Goal: Task Accomplishment & Management: Manage account settings

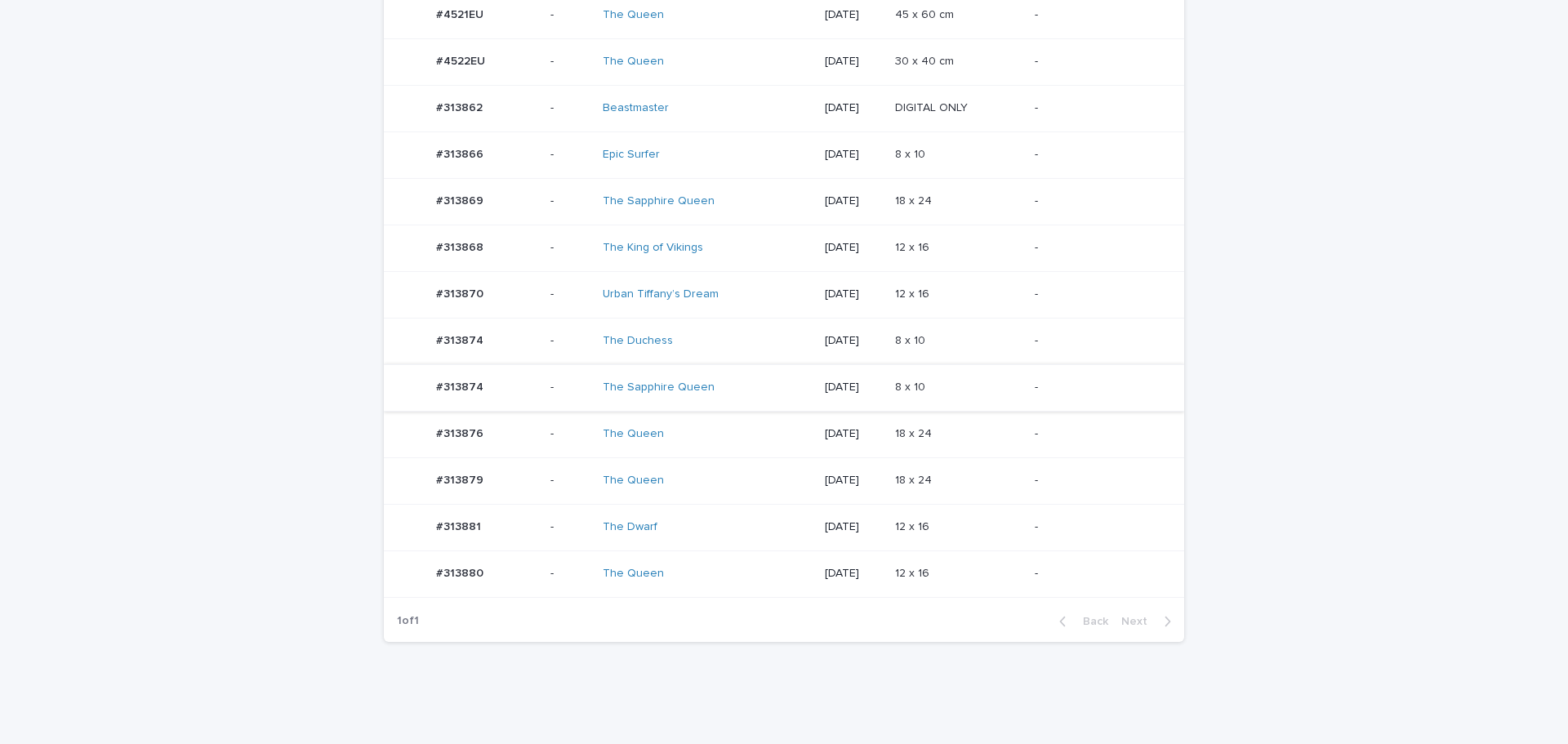
scroll to position [549, 0]
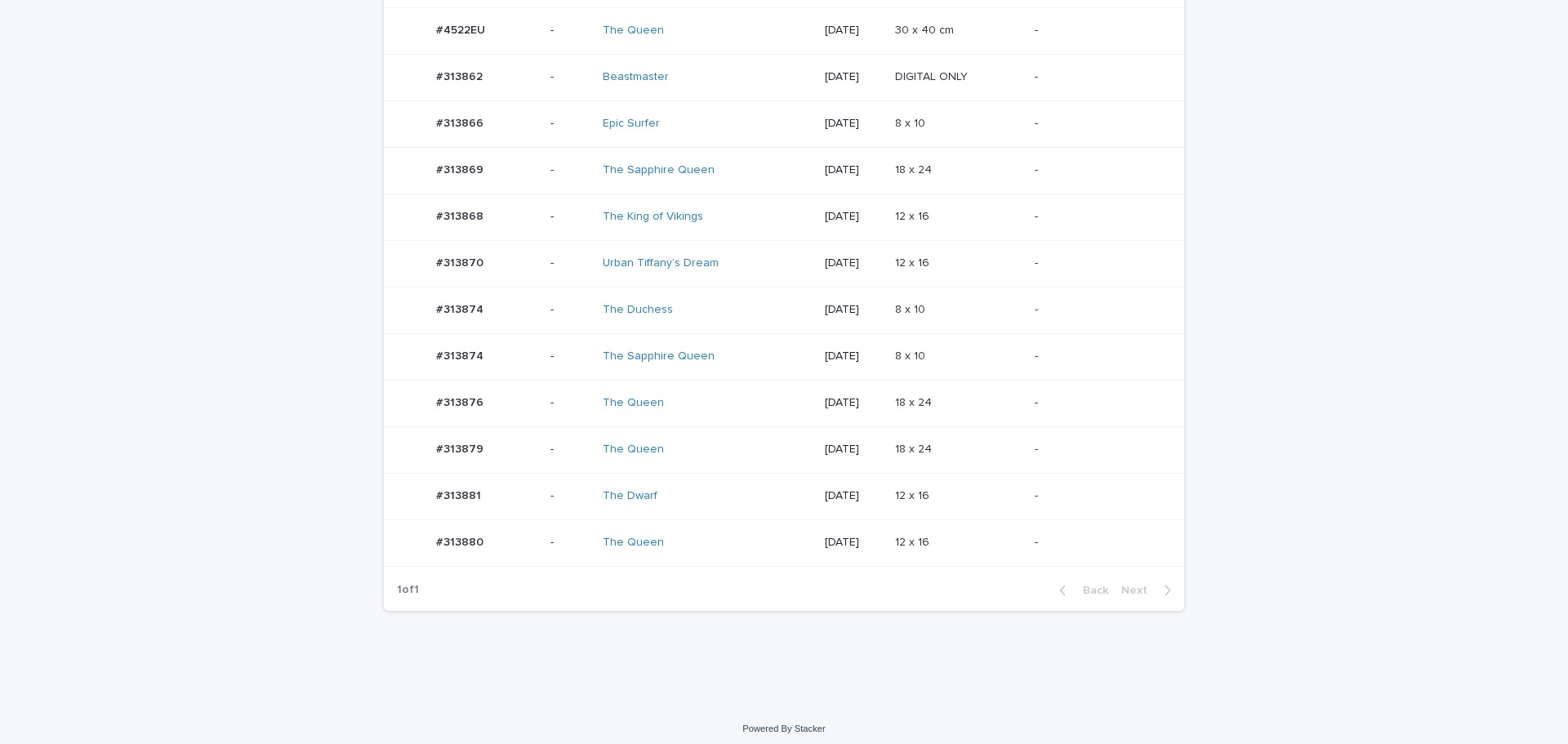
click at [941, 343] on div "8 x 10 8 x 10" at bounding box center [958, 356] width 127 height 27
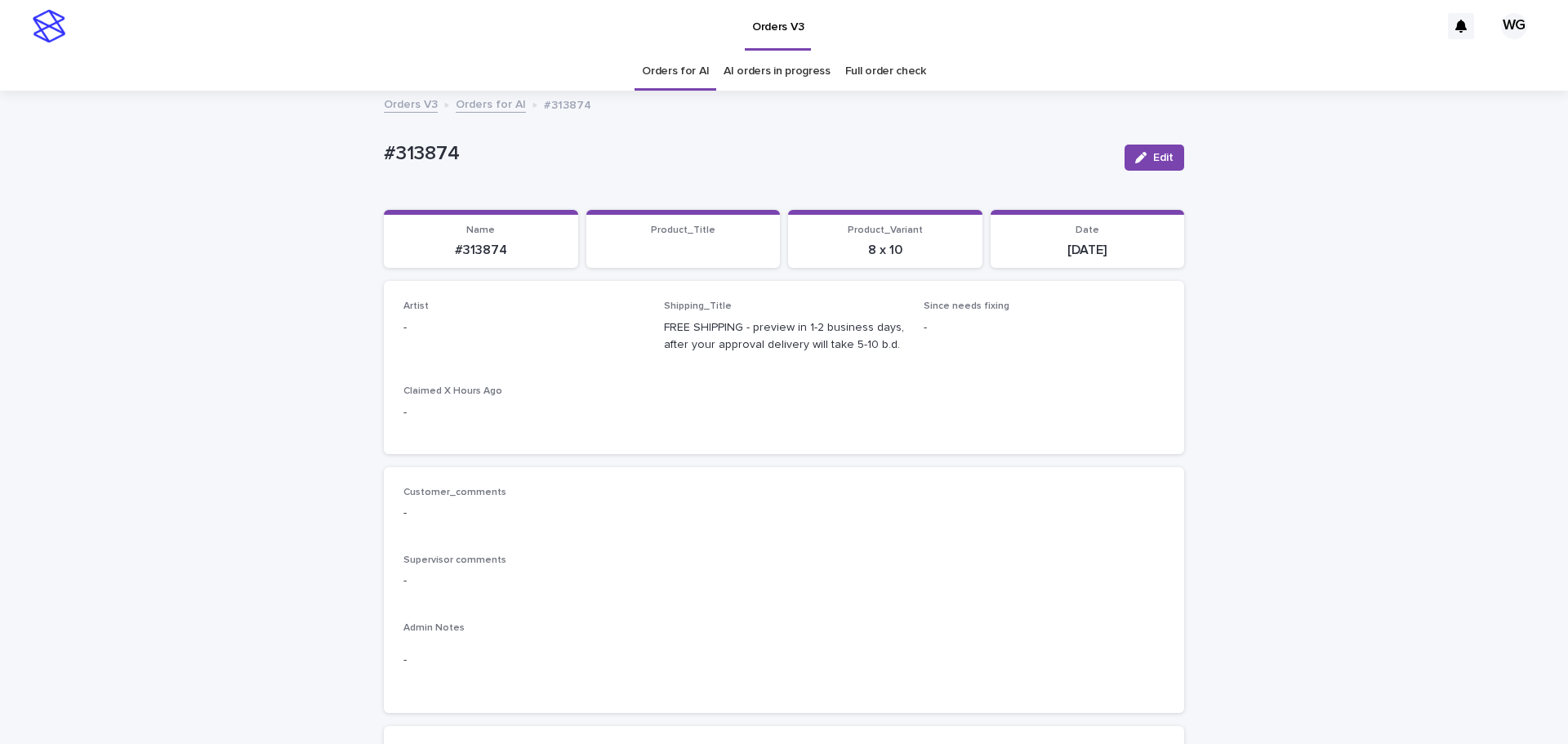
click at [1158, 161] on span "Edit" at bounding box center [1163, 158] width 20 height 12
type input "**"
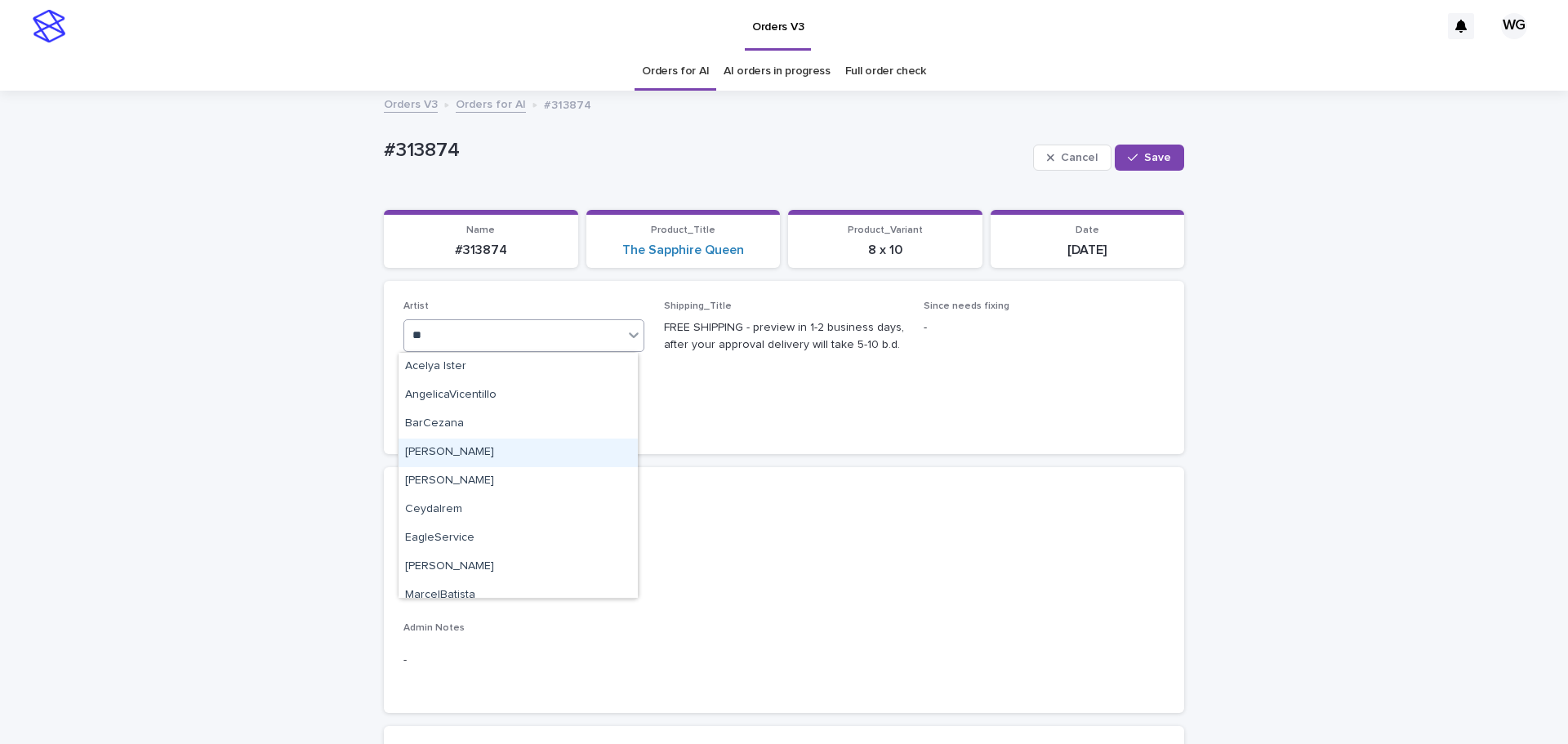
click at [515, 448] on div "[PERSON_NAME]" at bounding box center [517, 453] width 239 height 29
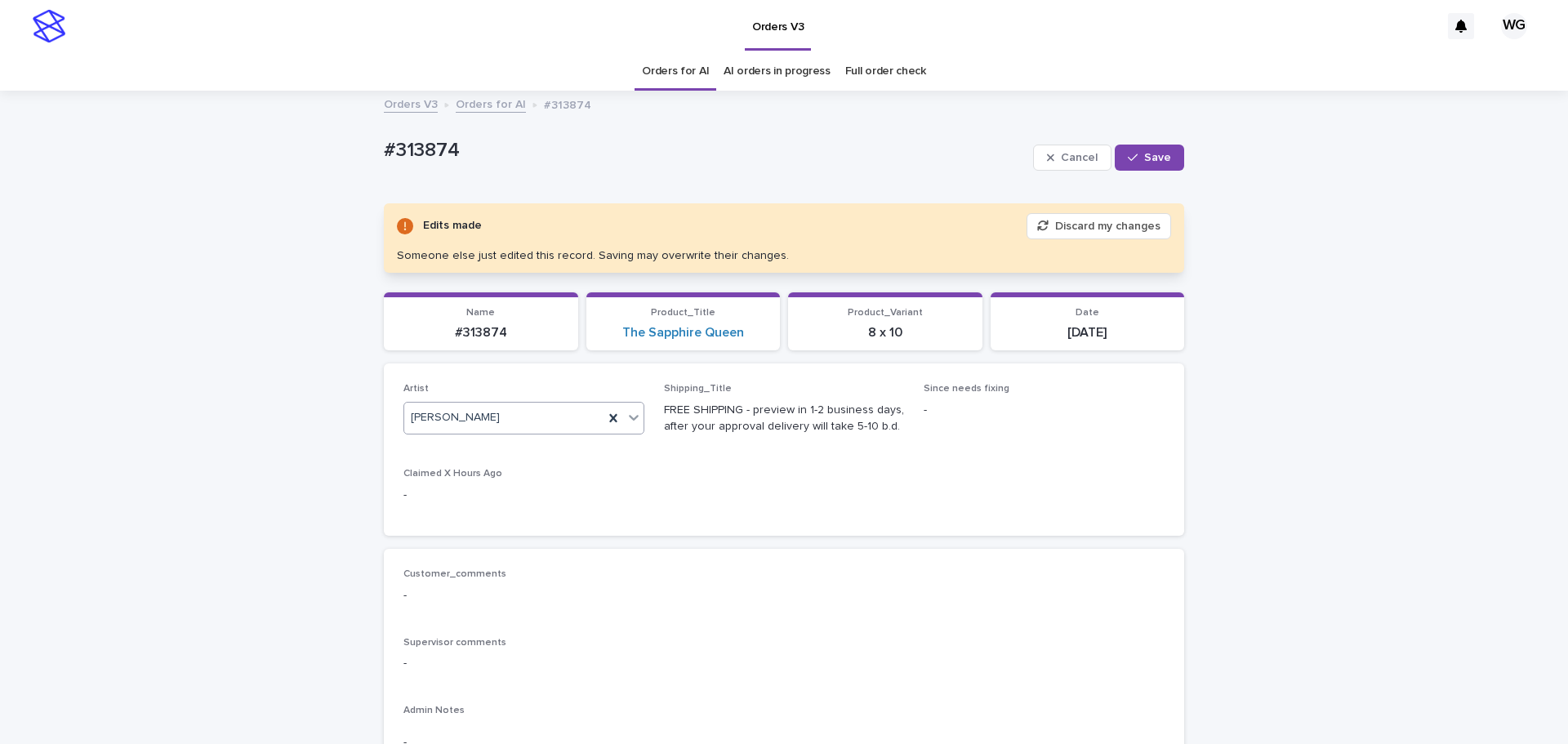
click at [1137, 164] on button "Save" at bounding box center [1149, 157] width 70 height 26
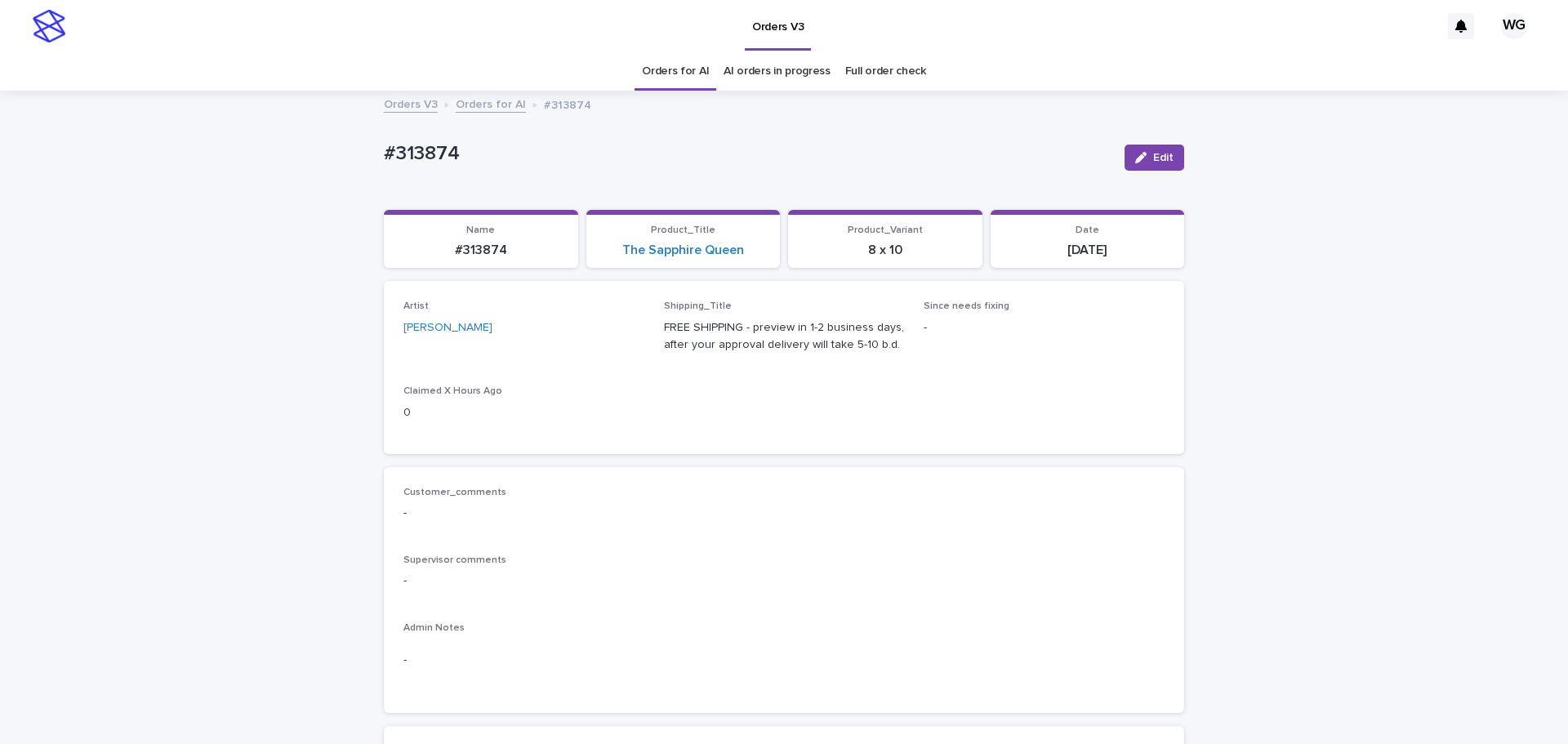
click at [414, 148] on p "#313874" at bounding box center [748, 153] width 728 height 23
copy div "#313874 Edit Sorry, there was an error saving your record. Please try again. Pl…"
click at [414, 148] on p "#313874" at bounding box center [748, 153] width 728 height 23
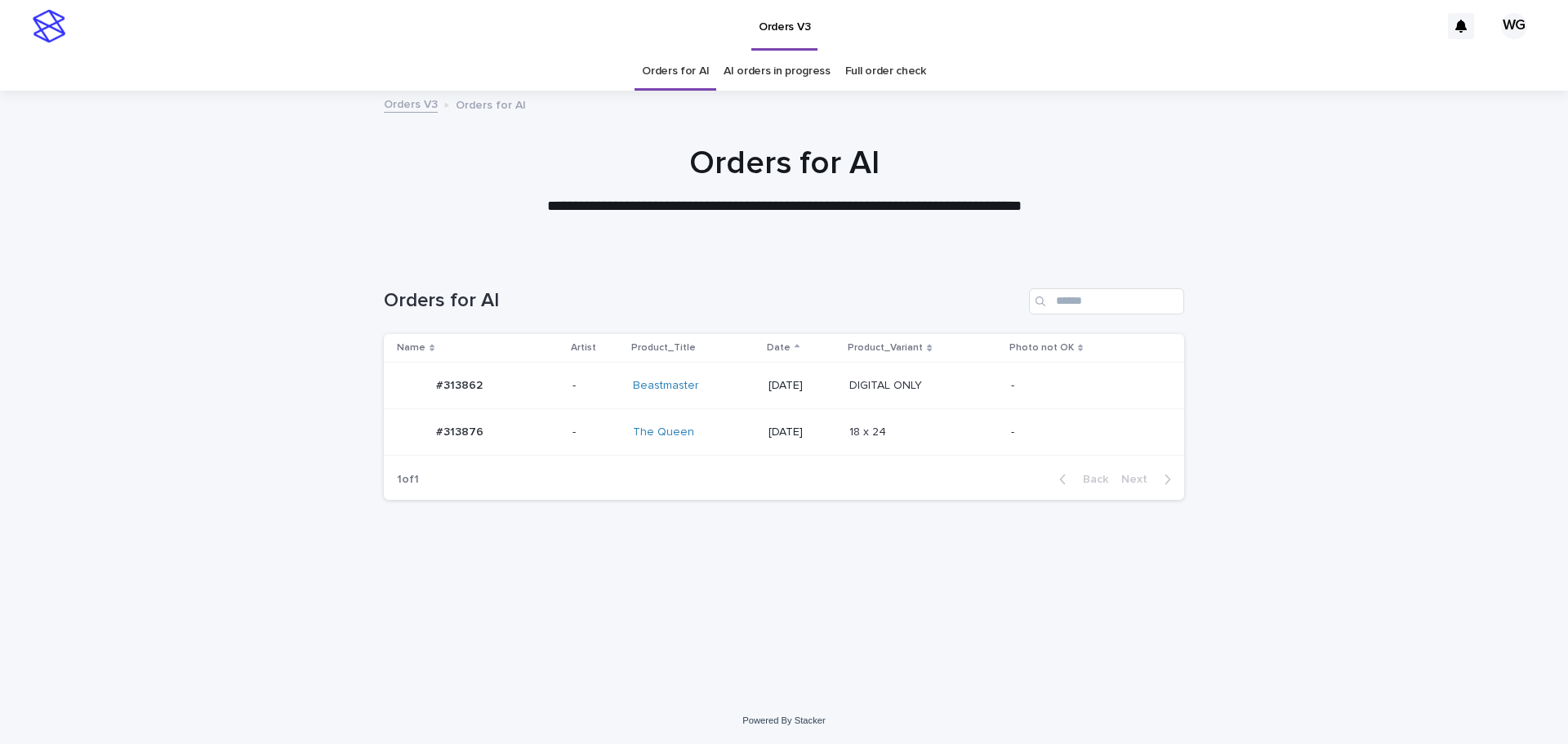
click at [905, 452] on td "18 x 24 18 x 24" at bounding box center [923, 433] width 162 height 47
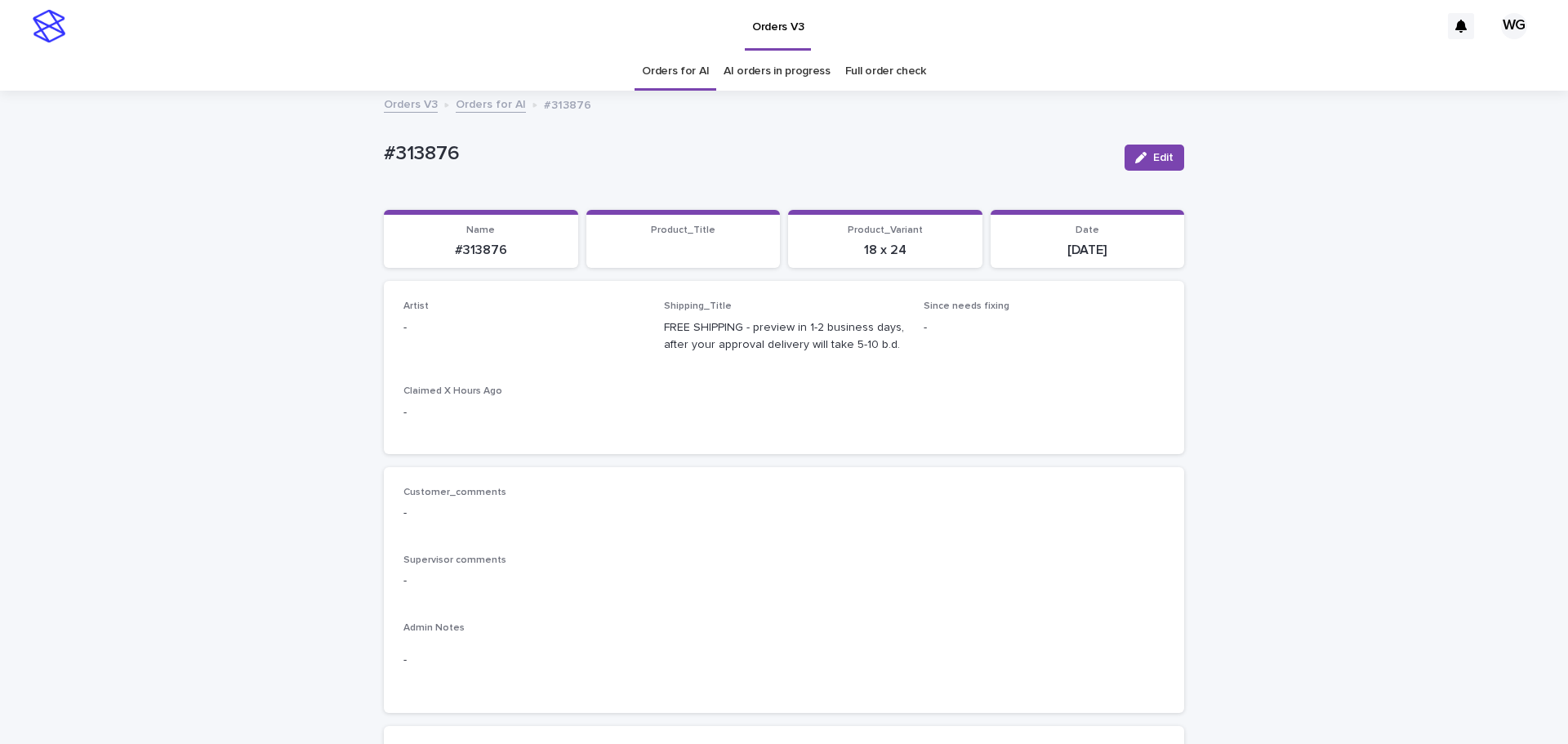
click at [1146, 155] on div "button" at bounding box center [1144, 158] width 18 height 12
type input "**"
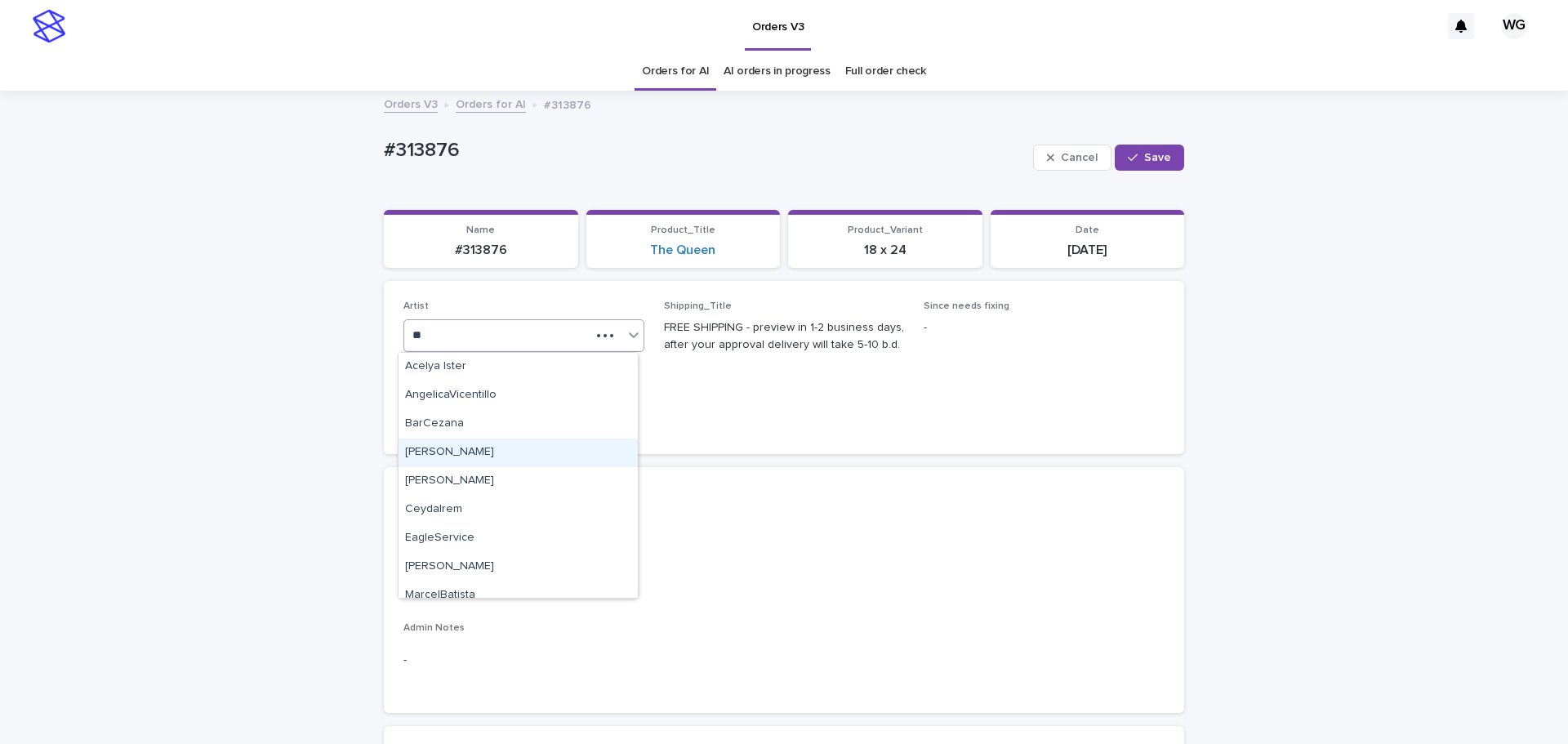
click at [490, 455] on div "[PERSON_NAME]" at bounding box center [517, 453] width 239 height 29
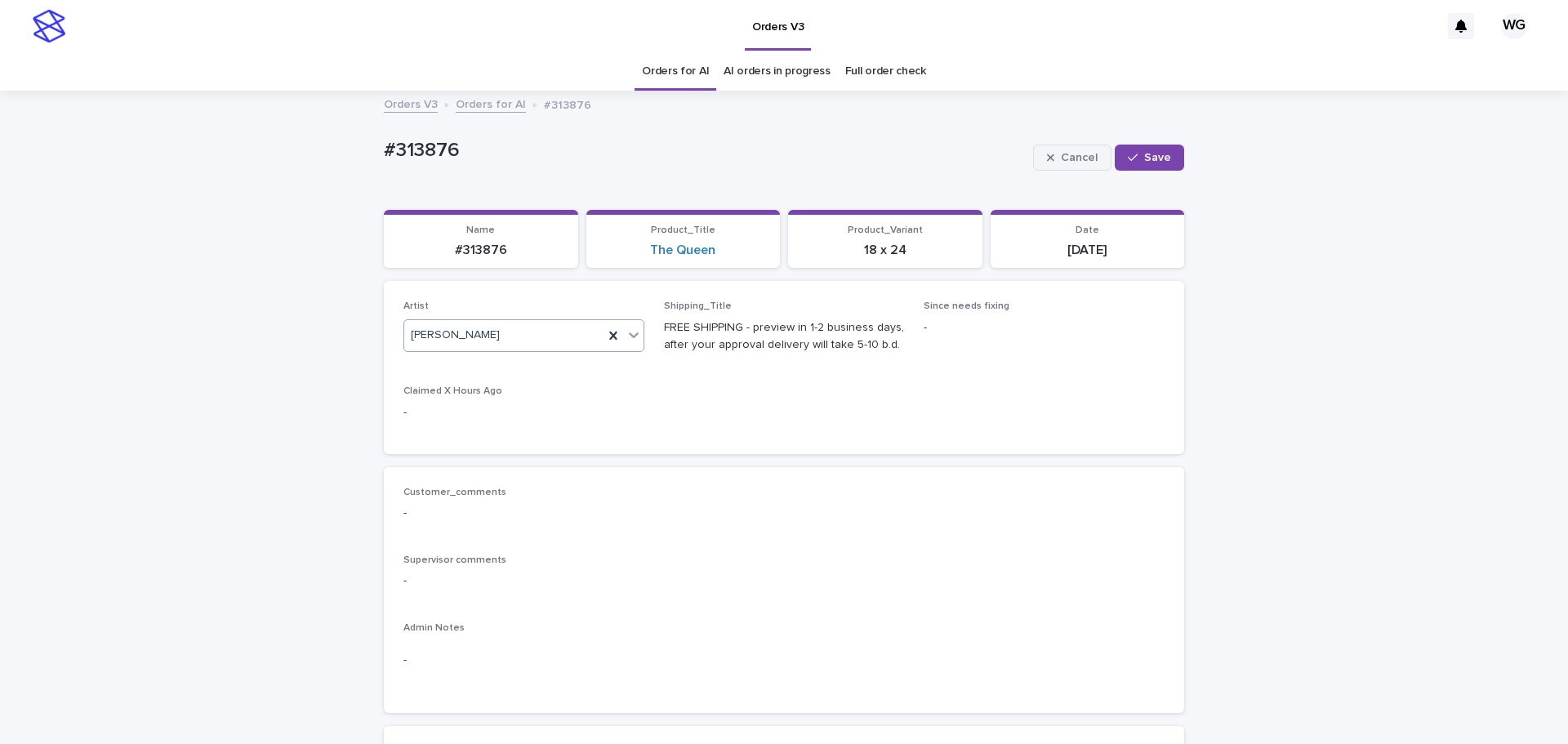
click at [1137, 157] on div "button" at bounding box center [1135, 158] width 16 height 12
click at [420, 148] on p "#313876" at bounding box center [748, 153] width 728 height 23
copy div "#313876 Edit Sorry, there was an error saving your record. Please try again. Pl…"
